Goal: Find specific page/section: Find specific page/section

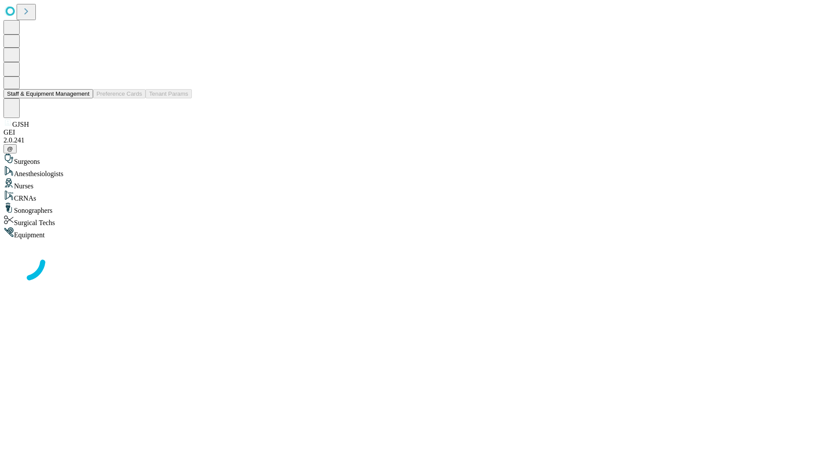
click at [83, 98] on button "Staff & Equipment Management" at bounding box center [48, 93] width 90 height 9
